Goal: Task Accomplishment & Management: Use online tool/utility

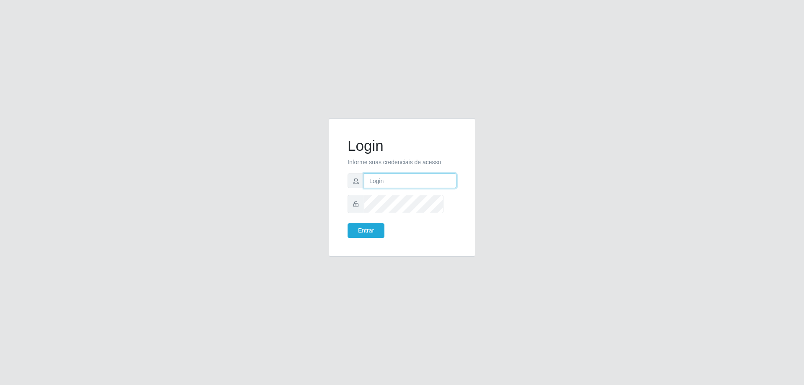
click at [413, 179] on input "text" at bounding box center [410, 180] width 93 height 15
type input "[PERSON_NAME][EMAIL_ADDRESS][DOMAIN_NAME]"
click at [347, 223] on button "Entrar" at bounding box center [365, 230] width 37 height 15
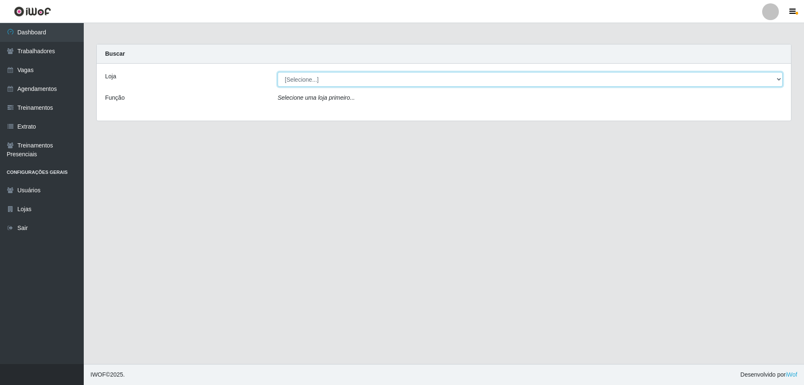
drag, startPoint x: 355, startPoint y: 88, endPoint x: 351, endPoint y: 96, distance: 8.8
click at [355, 87] on select "[Selecione...] [GEOGRAPHIC_DATA] - [GEOGRAPHIC_DATA]" at bounding box center [530, 79] width 505 height 15
select select "524"
click at [278, 79] on select "[Selecione...] [GEOGRAPHIC_DATA] - [GEOGRAPHIC_DATA]" at bounding box center [530, 79] width 505 height 15
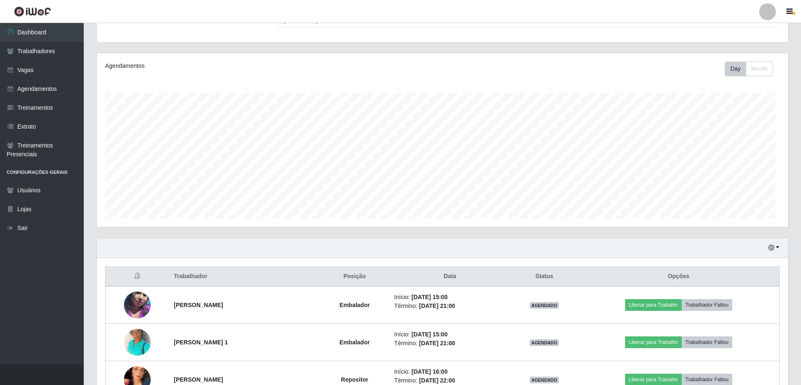
scroll to position [39, 0]
